Goal: Task Accomplishment & Management: Use online tool/utility

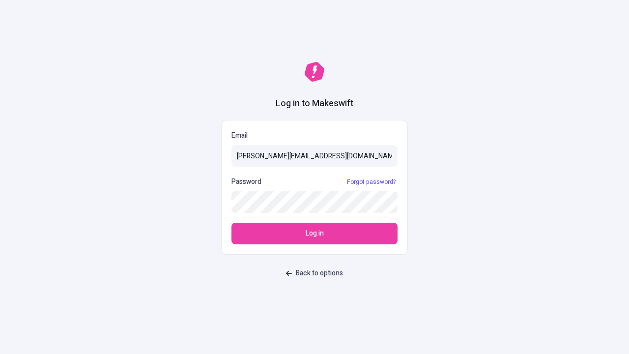
type input "[PERSON_NAME][EMAIL_ADDRESS][DOMAIN_NAME]"
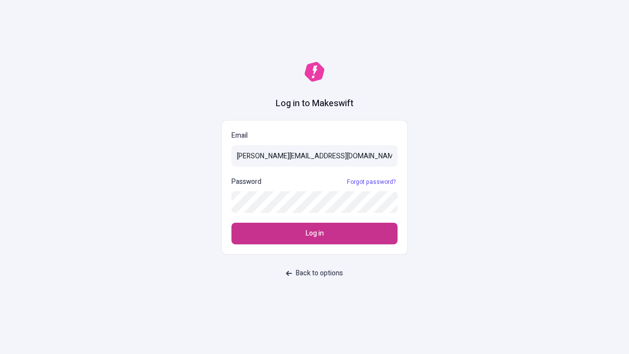
click at [314, 233] on span "Log in" at bounding box center [314, 233] width 18 height 11
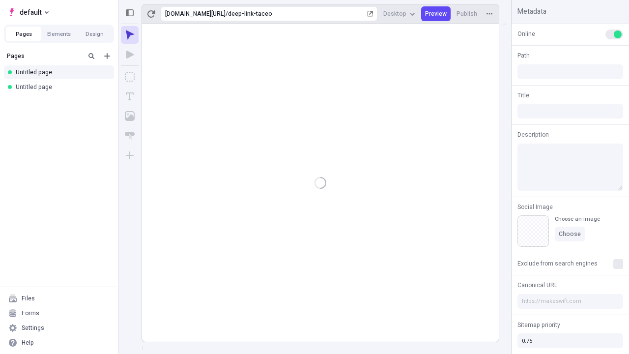
type input "/deep-link-taceo"
click at [27, 12] on span "default" at bounding box center [31, 12] width 22 height 12
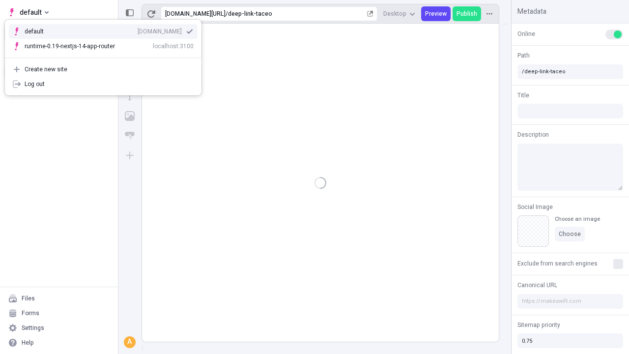
click at [137, 29] on div "[DOMAIN_NAME]" at bounding box center [159, 31] width 44 height 8
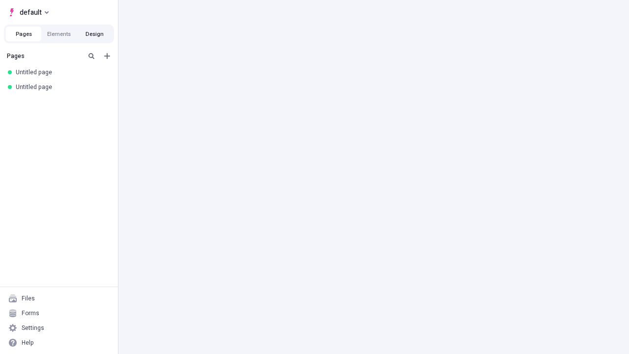
click at [94, 34] on button "Design" at bounding box center [94, 34] width 35 height 15
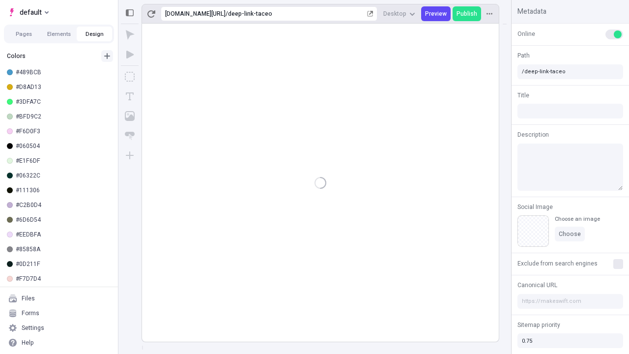
click at [107, 56] on icon "button" at bounding box center [107, 56] width 6 height 6
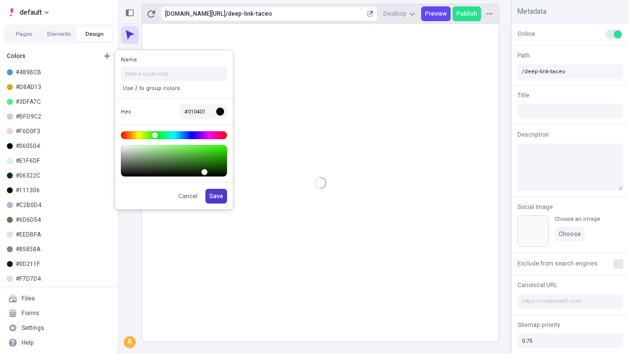
click at [217, 196] on span "Save" at bounding box center [216, 196] width 14 height 8
